Goal: Check status

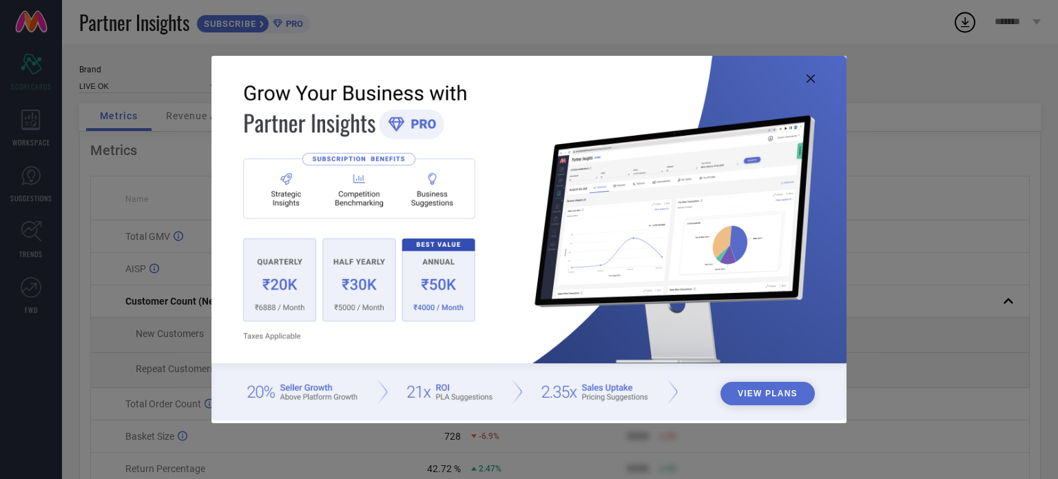
click at [809, 79] on icon at bounding box center [811, 78] width 8 height 8
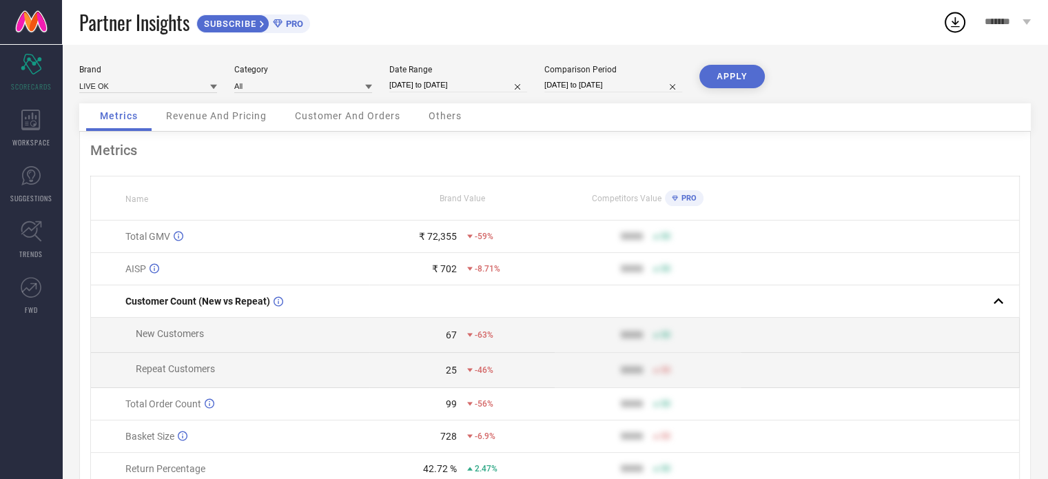
select select "7"
select select "2025"
select select "8"
select select "2025"
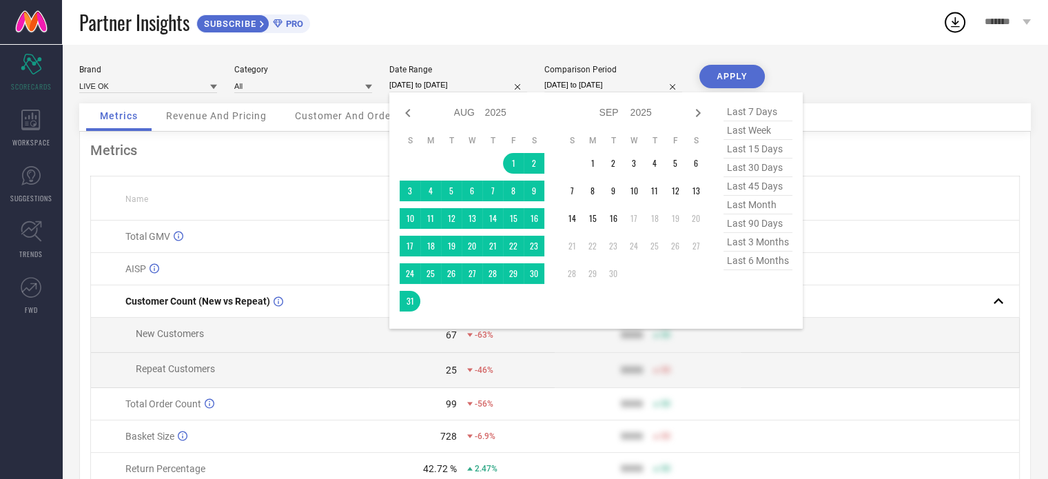
click at [448, 80] on input "[DATE] to [DATE]" at bounding box center [458, 85] width 138 height 14
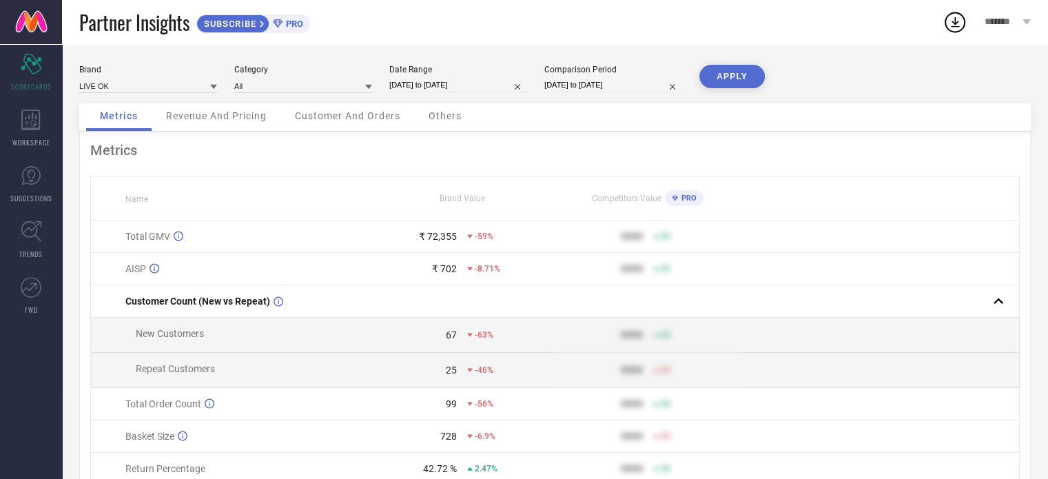
click at [355, 173] on div "Metrics Name Brand Value Competitors Value PRO Total GMV ₹ 72,355 -59% 9999 50 …" at bounding box center [554, 342] width 951 height 421
select select "7"
select select "2025"
select select "8"
select select "2025"
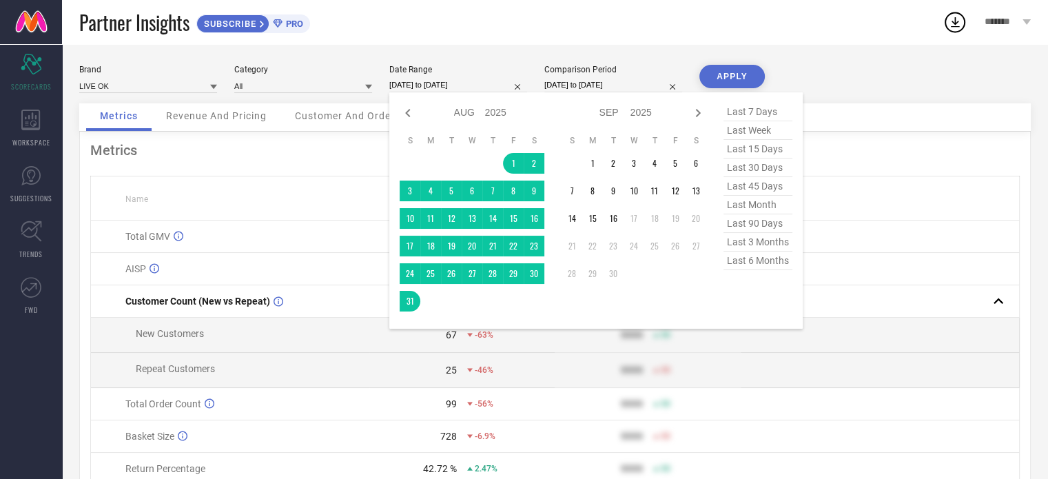
click at [429, 79] on input "[DATE] to [DATE]" at bounding box center [458, 85] width 138 height 14
click at [320, 192] on th "Name" at bounding box center [230, 198] width 278 height 44
